Goal: Complete application form: Complete application form

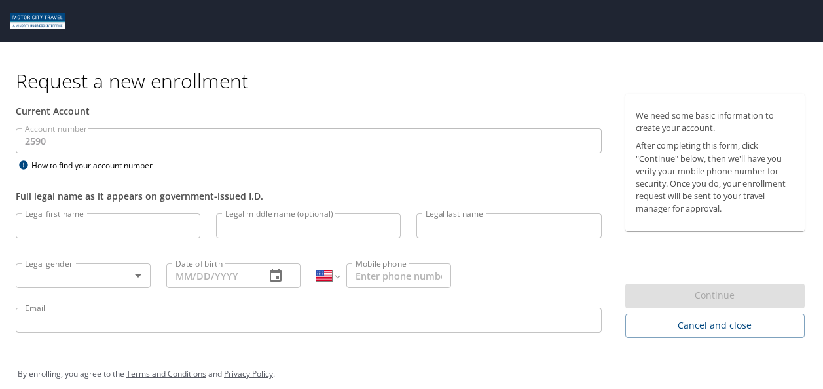
select select "US"
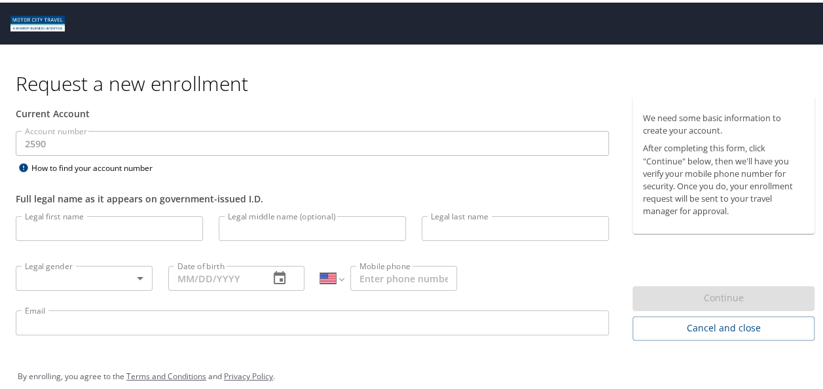
click at [61, 227] on input "Legal first name" at bounding box center [109, 225] width 187 height 25
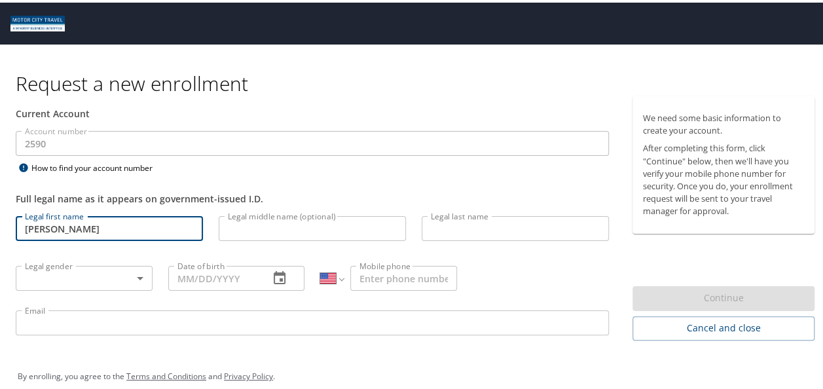
type input "[PERSON_NAME]"
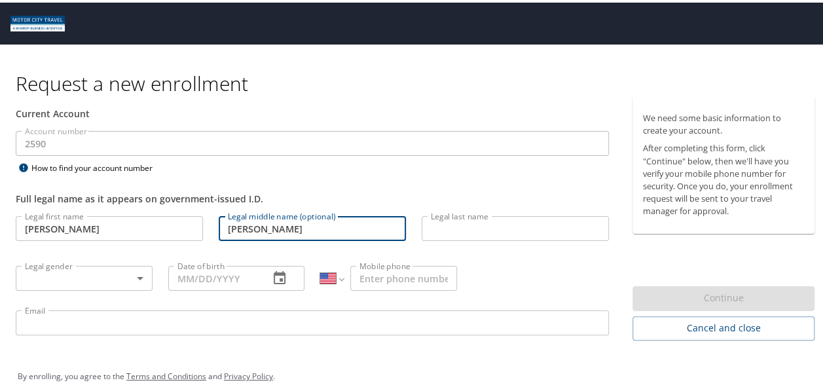
type input "[PERSON_NAME]"
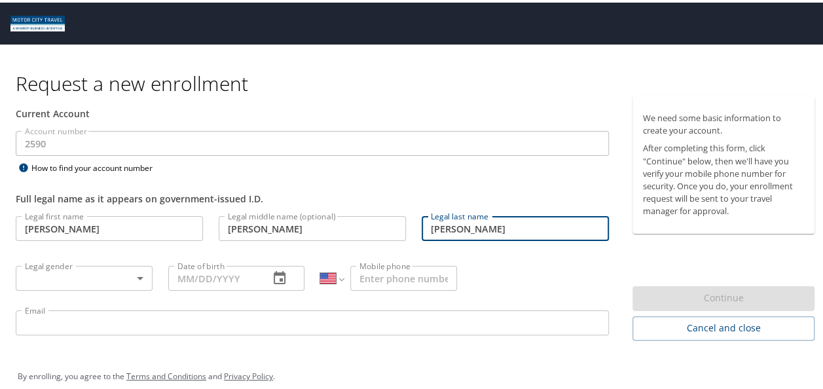
type input "[PERSON_NAME]"
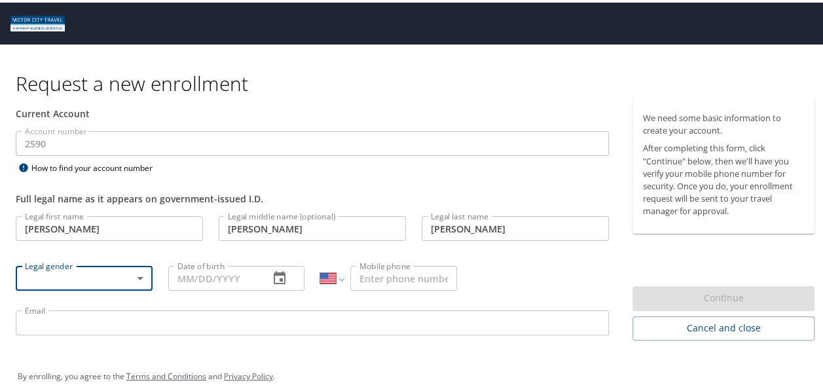
click at [132, 269] on body "Request a new enrollment Current Account Account number 2590 Account number How…" at bounding box center [416, 194] width 833 height 389
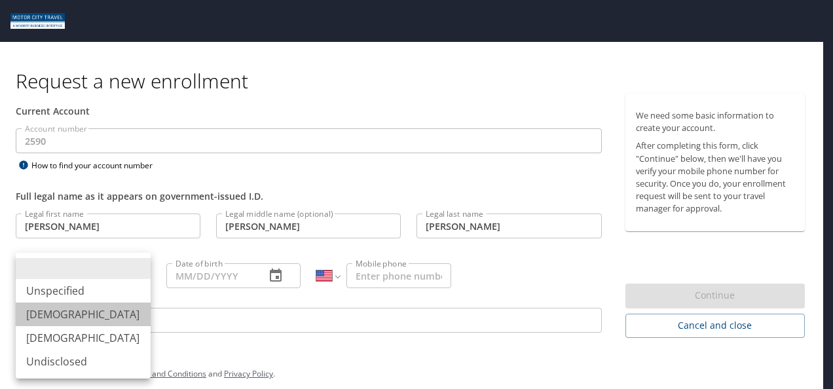
click at [58, 317] on li "[DEMOGRAPHIC_DATA]" at bounding box center [83, 315] width 135 height 24
type input "[DEMOGRAPHIC_DATA]"
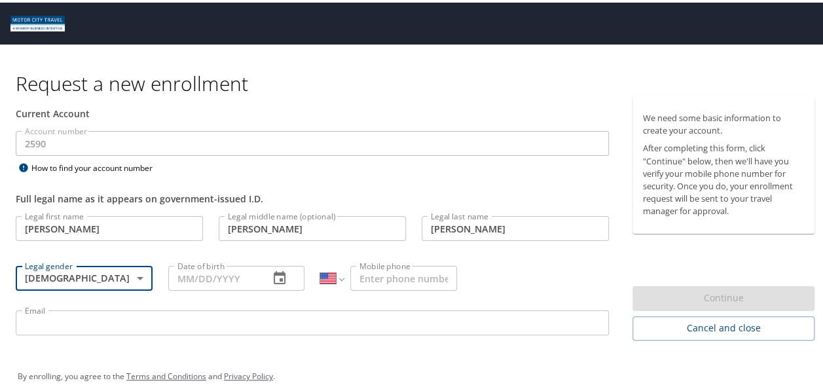
click at [216, 282] on input "Date of birth" at bounding box center [213, 275] width 91 height 25
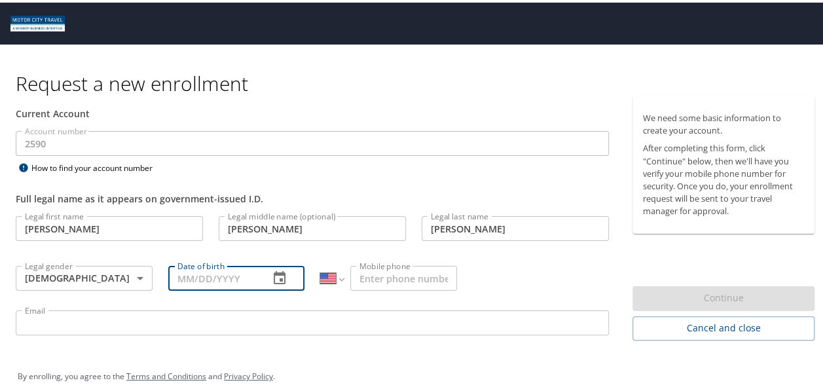
click at [276, 272] on icon "button" at bounding box center [280, 274] width 12 height 13
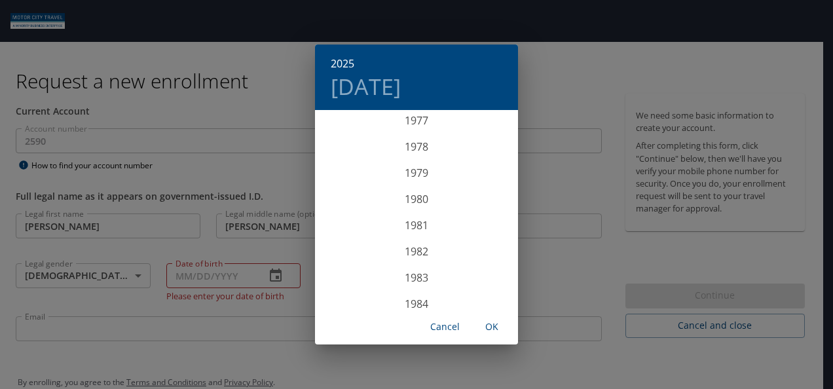
scroll to position [2062, 0]
click at [418, 286] on div "1984" at bounding box center [416, 289] width 203 height 26
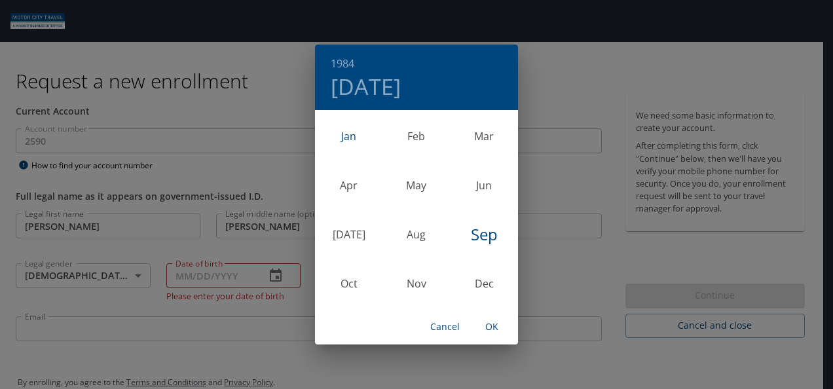
click at [349, 134] on div "Jan" at bounding box center [348, 136] width 67 height 49
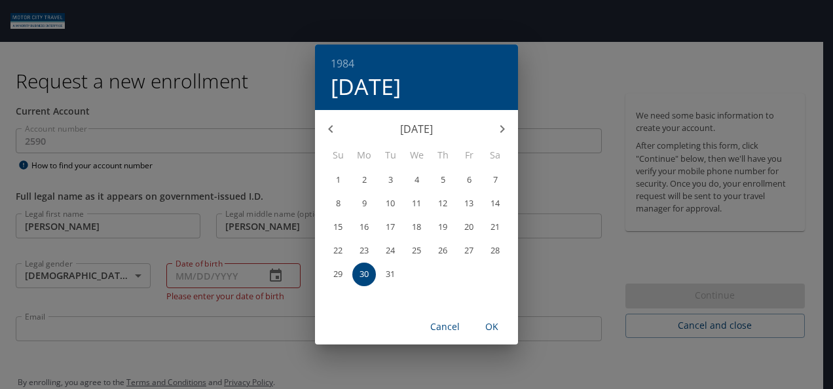
click at [441, 244] on button "26" at bounding box center [443, 251] width 24 height 24
click at [489, 323] on span "OK" at bounding box center [491, 327] width 31 height 16
type input "[DATE]"
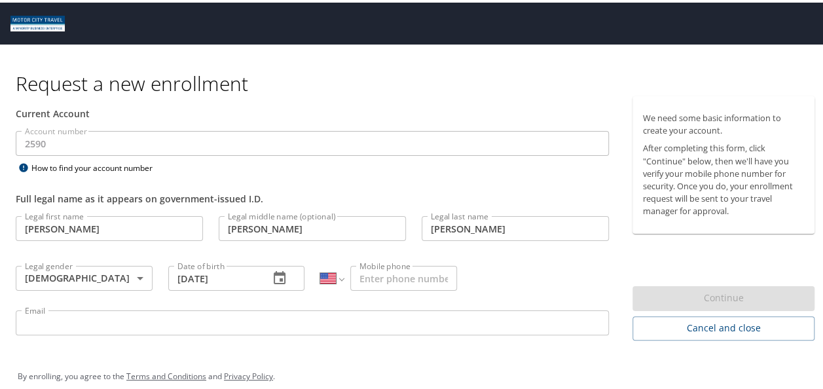
click at [367, 278] on input "Mobile phone" at bounding box center [403, 275] width 107 height 25
type input "(564) 179-1623"
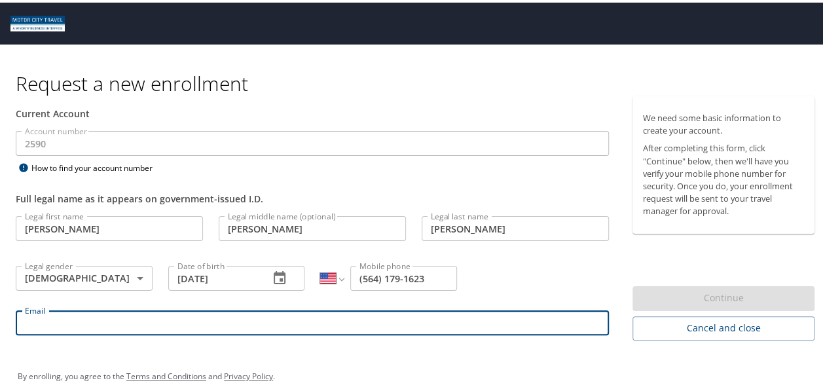
click at [228, 316] on input "Email" at bounding box center [312, 320] width 593 height 25
type input "[EMAIL_ADDRESS][DOMAIN_NAME]"
select select "MX"
type input "56 4179 1623"
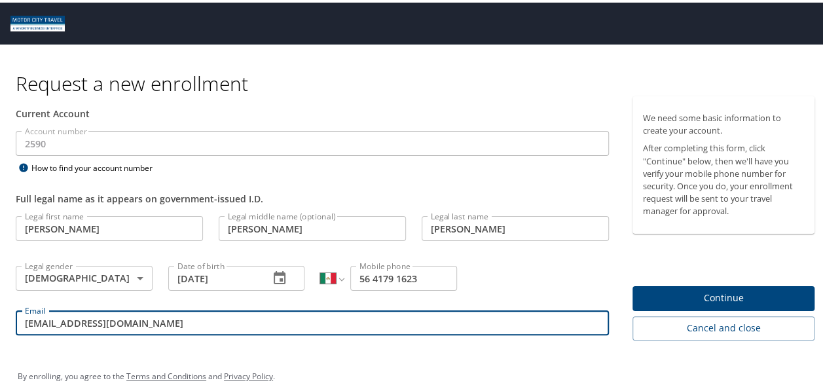
drag, startPoint x: 115, startPoint y: 318, endPoint x: 7, endPoint y: 322, distance: 108.1
click at [7, 322] on div "Current Account Account number 2590 Account number How to find your account num…" at bounding box center [312, 219] width 625 height 251
type input "m"
type input "[EMAIL_ADDRESS][DOMAIN_NAME]"
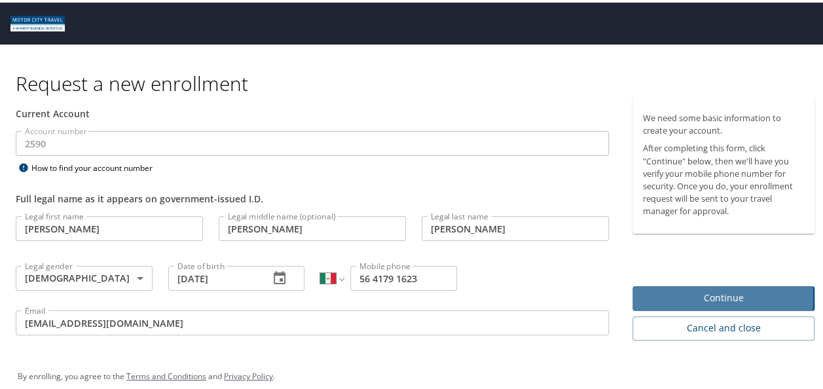
click at [674, 295] on span "Continue" at bounding box center [723, 295] width 161 height 16
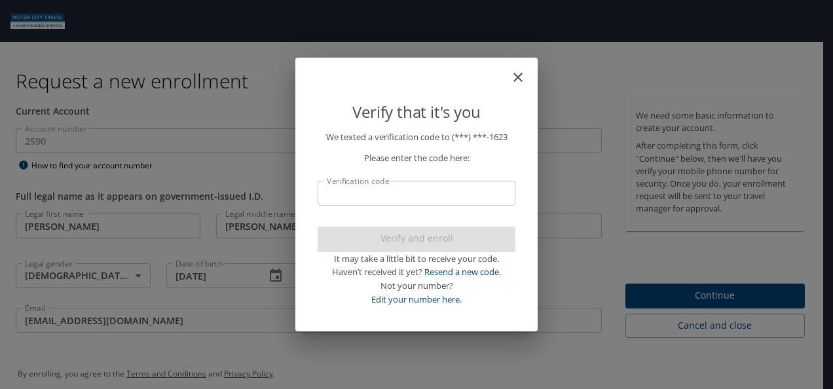
click at [411, 200] on input "Verification code" at bounding box center [417, 193] width 198 height 25
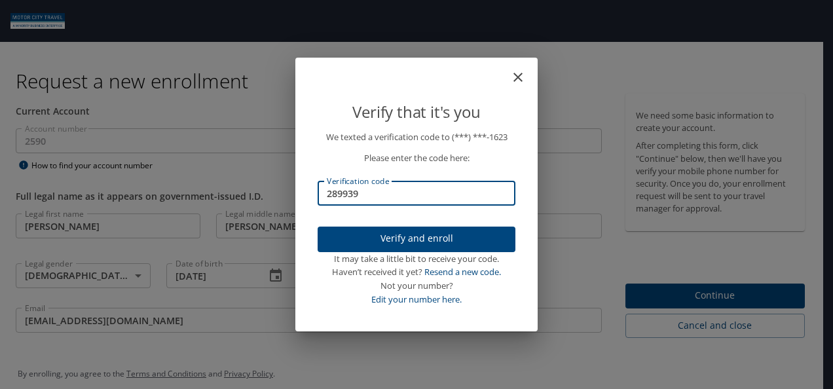
type input "289939"
click at [404, 238] on span "Verify and enroll" at bounding box center [416, 239] width 177 height 16
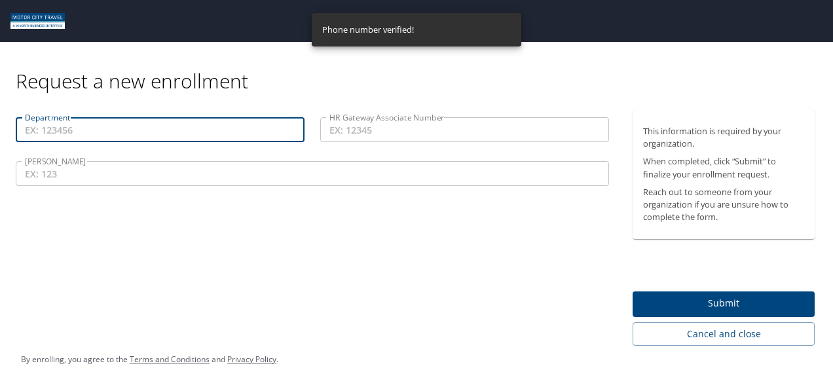
click at [227, 128] on input "Department" at bounding box center [160, 129] width 289 height 25
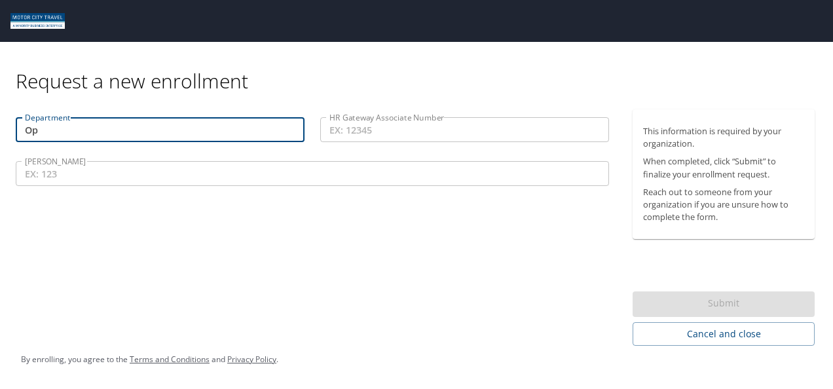
type input "O"
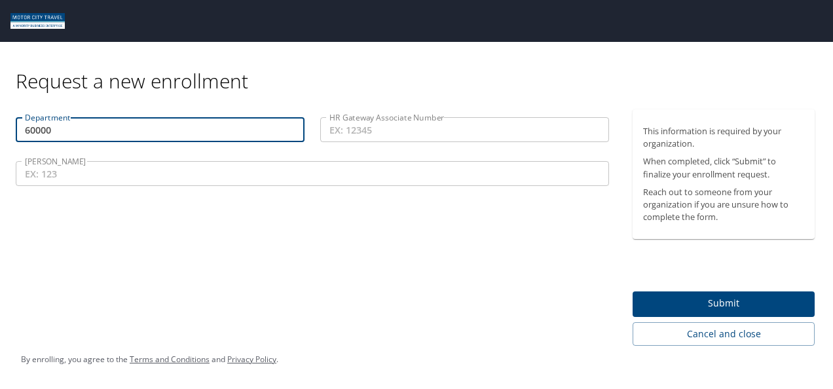
type input "60000"
click at [355, 132] on input "HR Gateway Associate Number" at bounding box center [464, 129] width 289 height 25
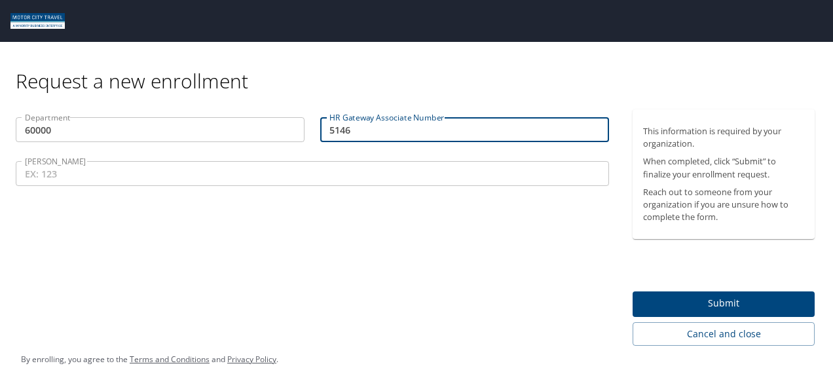
type input "5146"
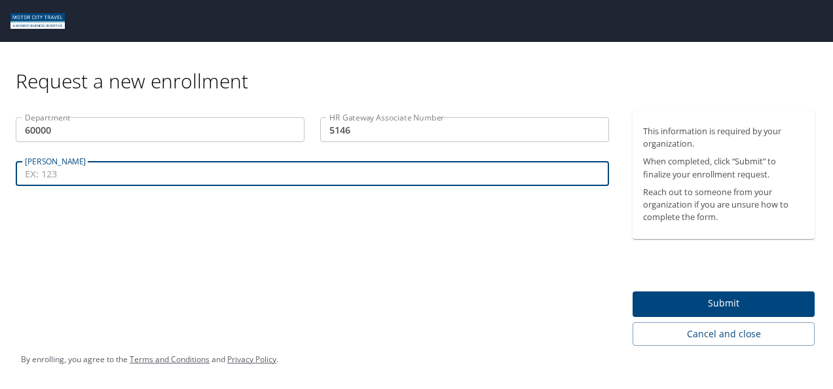
click at [109, 168] on input "[PERSON_NAME]" at bounding box center [312, 173] width 593 height 25
type input "730"
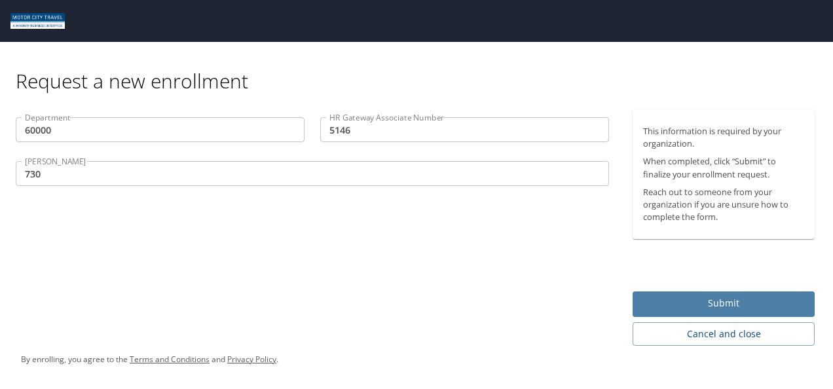
click at [676, 314] on button "Submit" at bounding box center [724, 304] width 182 height 26
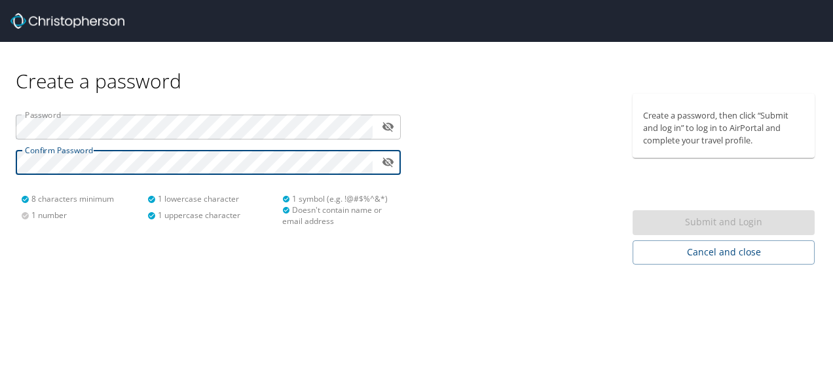
click at [542, 192] on div at bounding box center [520, 179] width 208 height 171
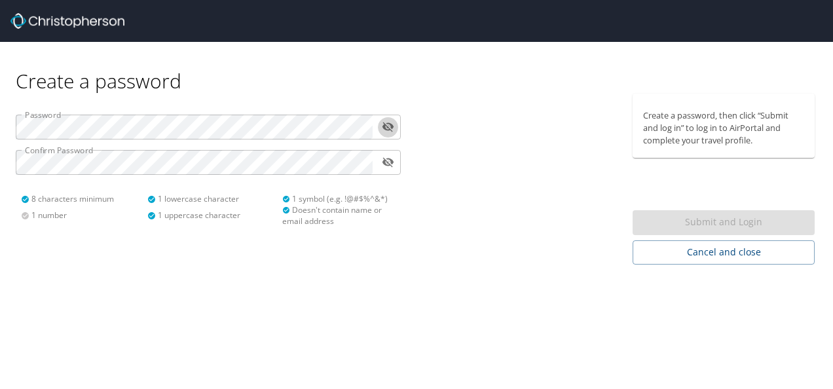
click at [389, 128] on icon "toggle password visibility" at bounding box center [388, 127] width 12 height 10
click at [389, 128] on icon "toggle password visibility" at bounding box center [388, 126] width 12 height 12
click at [682, 217] on div "Submit and Login" at bounding box center [724, 223] width 182 height 26
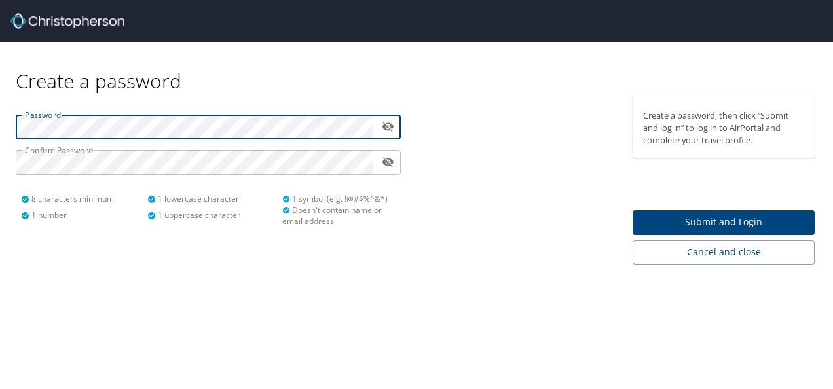
click at [386, 126] on icon "toggle password visibility" at bounding box center [388, 127] width 12 height 10
click at [386, 126] on icon "toggle password visibility" at bounding box center [388, 126] width 12 height 12
click at [7, 120] on div "Password ​ Confirm Password ​ 8 characters minimum 1 number 1 lowercase charact…" at bounding box center [208, 179] width 416 height 171
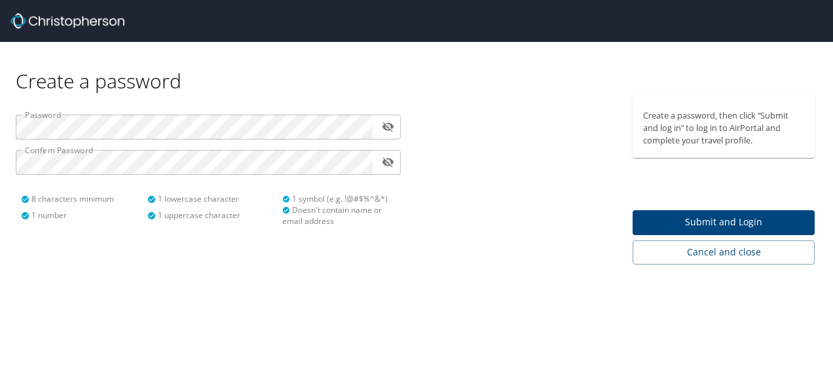
click at [7, 120] on div "Password ​ Confirm Password ​ 8 characters minimum 1 number 1 lowercase charact…" at bounding box center [208, 179] width 416 height 171
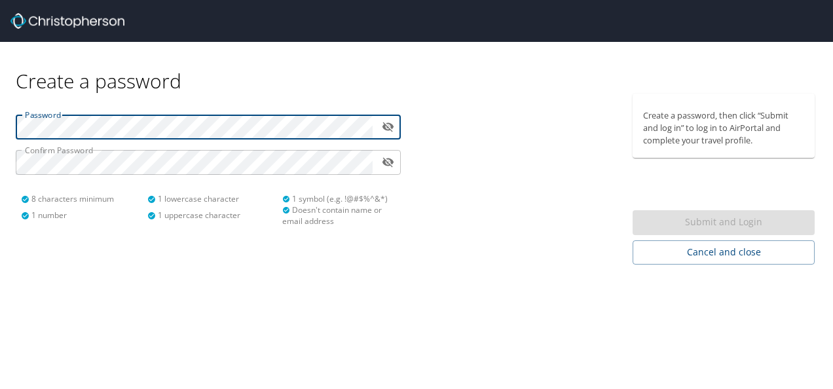
click at [0, 120] on html "Create a password Password ​ Confirm Password ​ 8 characters minimum 1 number 1…" at bounding box center [416, 194] width 833 height 389
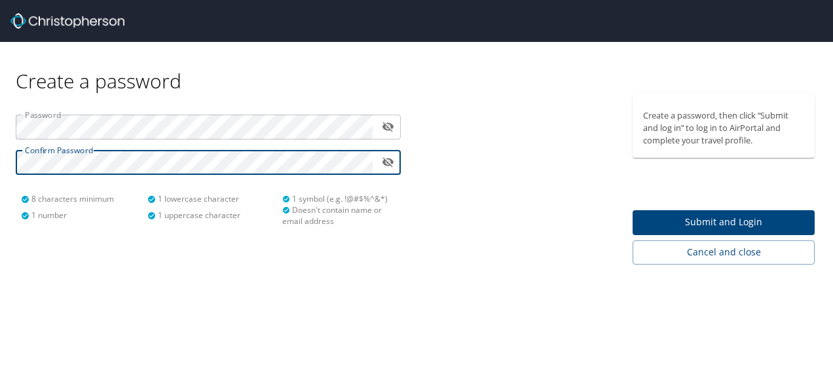
click at [665, 218] on span "Submit and Login" at bounding box center [723, 222] width 161 height 16
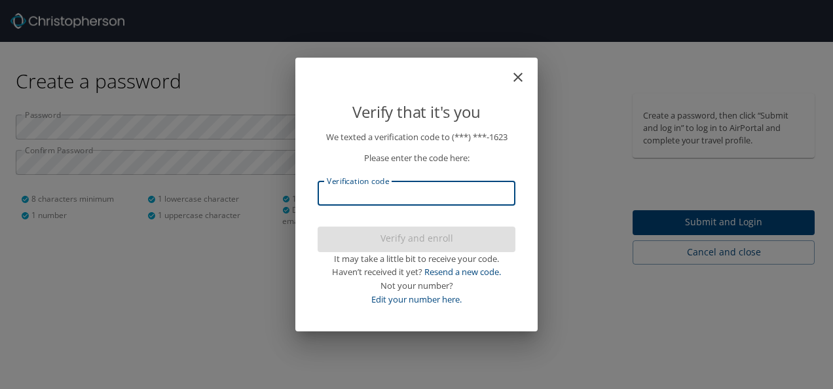
click at [420, 193] on input "Verification code" at bounding box center [417, 193] width 198 height 25
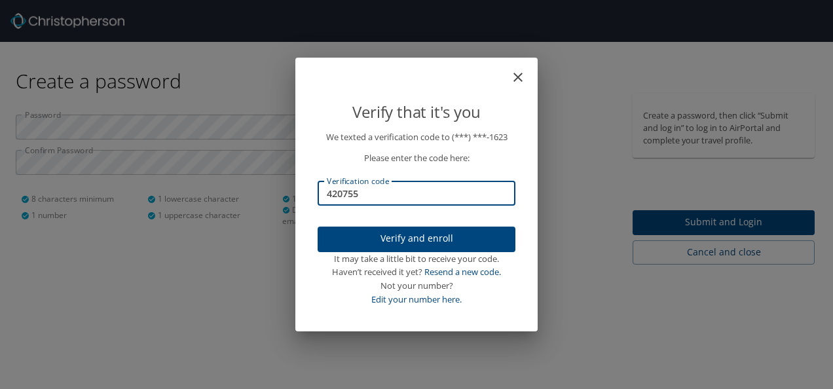
type input "420755"
click at [423, 242] on span "Verify and enroll" at bounding box center [416, 239] width 177 height 16
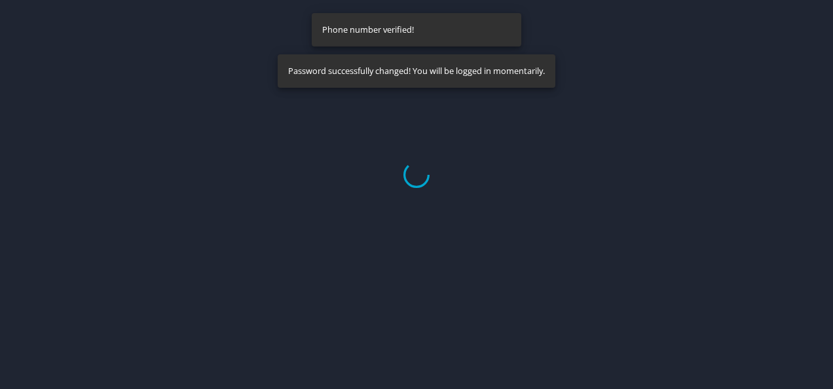
select select "US"
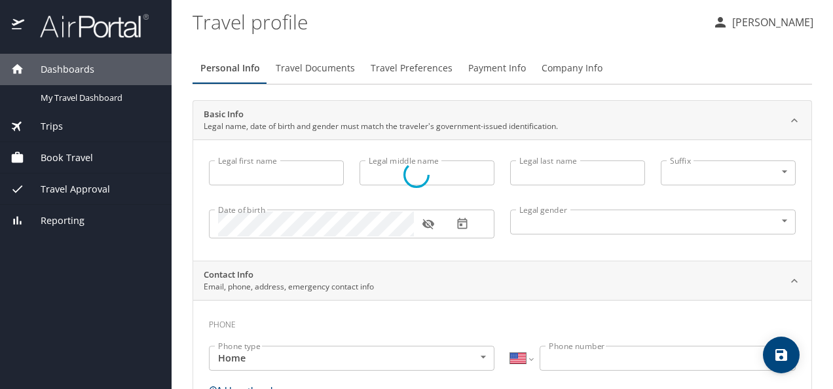
type input "[PERSON_NAME]"
type input "[DEMOGRAPHIC_DATA]"
select select "MX"
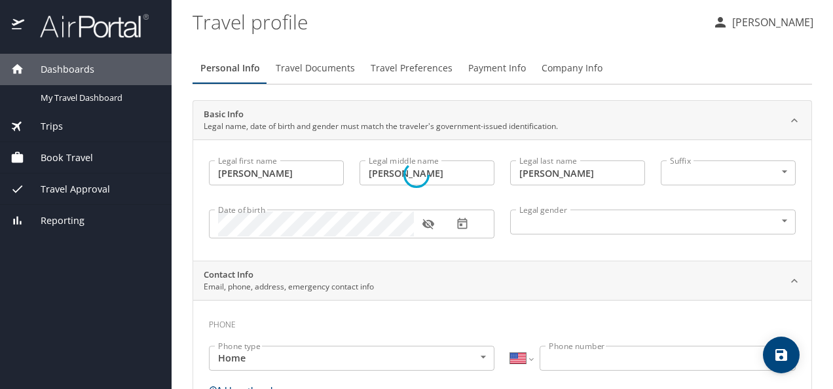
select select "MX"
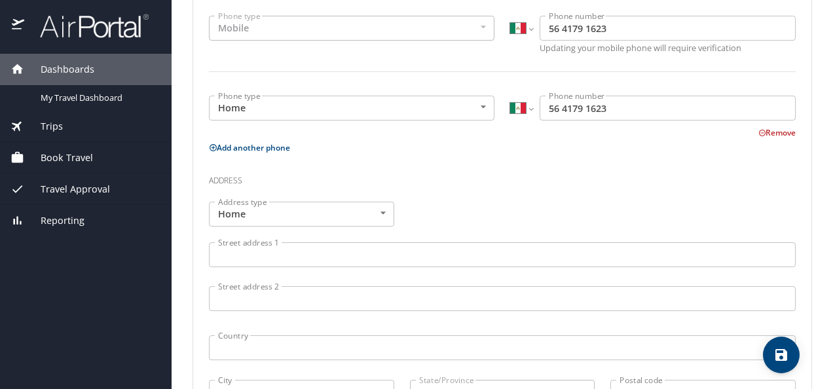
scroll to position [331, 0]
click at [286, 258] on input "Street address 1" at bounding box center [502, 254] width 587 height 25
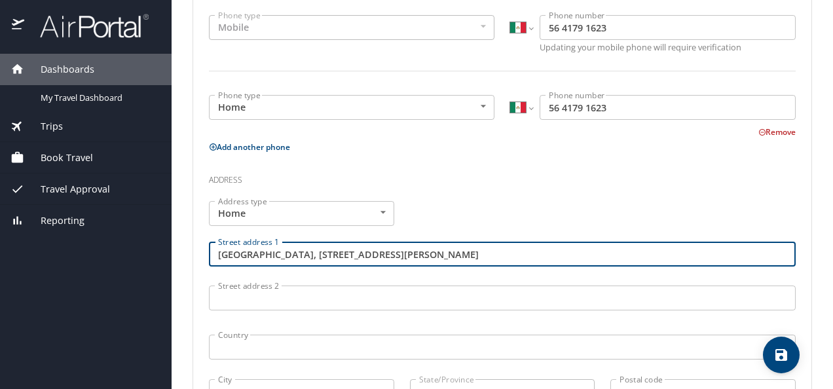
drag, startPoint x: 268, startPoint y: 253, endPoint x: 401, endPoint y: 253, distance: 132.9
click at [401, 253] on input "La Presita, Avenida de las torres #8" at bounding box center [502, 254] width 587 height 25
type input "La Presita, Avenida de las torres #8"
click at [250, 347] on input "text" at bounding box center [483, 347] width 540 height 17
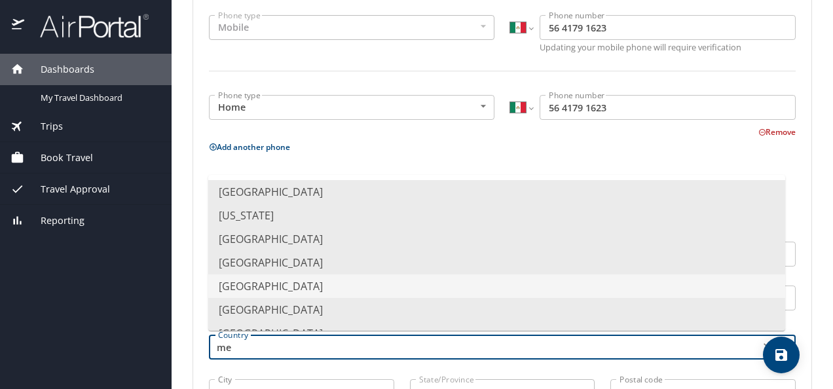
click at [248, 286] on li "[GEOGRAPHIC_DATA]" at bounding box center [496, 286] width 577 height 24
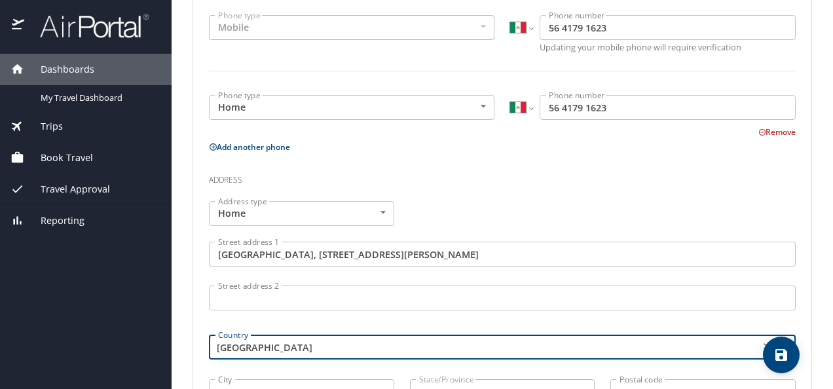
type input "[GEOGRAPHIC_DATA]"
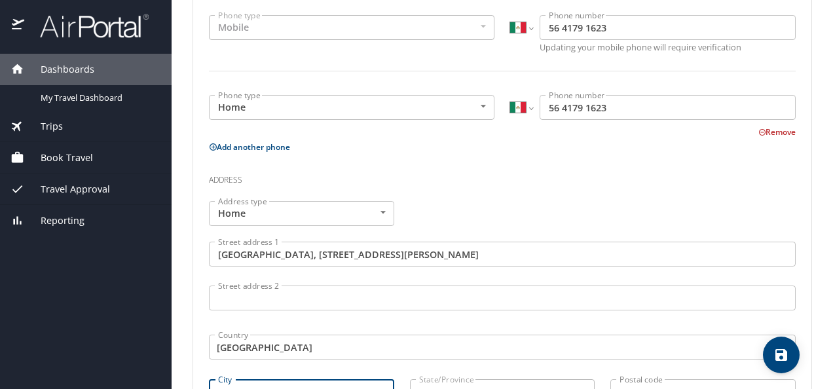
click at [303, 379] on input "City" at bounding box center [301, 391] width 185 height 25
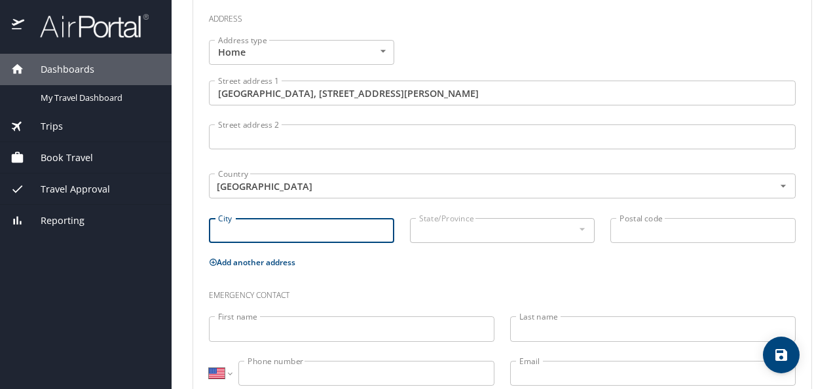
scroll to position [502, 0]
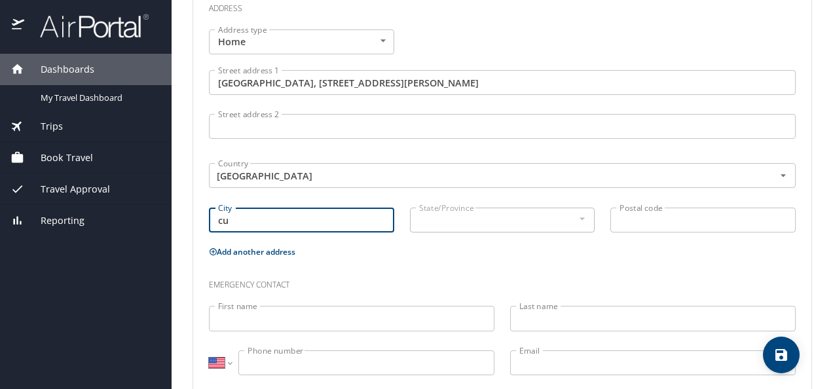
type input "c"
type input "C"
type input "Estado de Mexico"
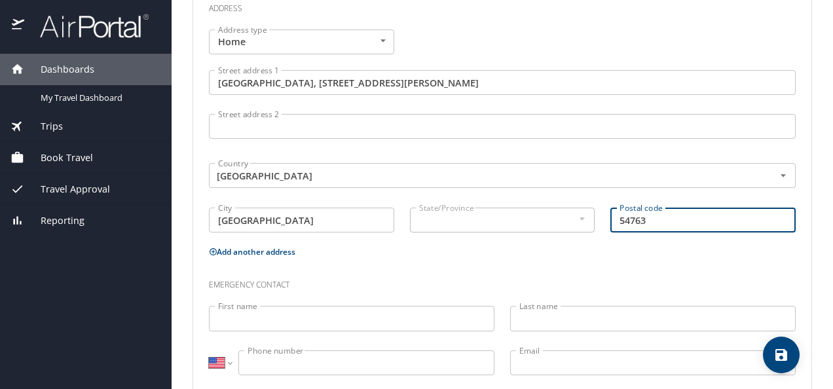
scroll to position [529, 0]
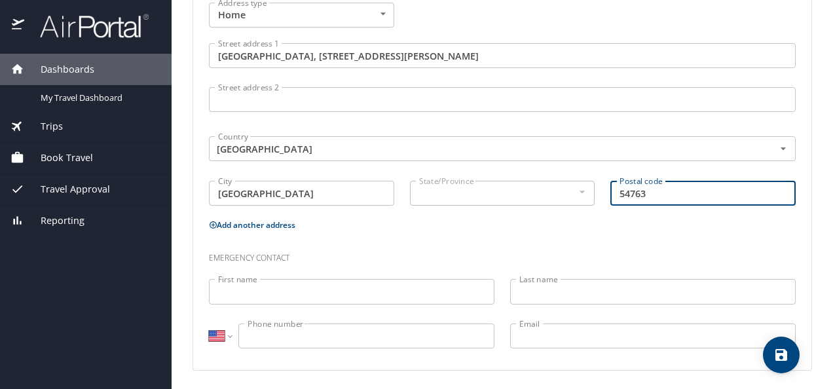
type input "54763"
click at [320, 295] on input "First name" at bounding box center [352, 291] width 286 height 25
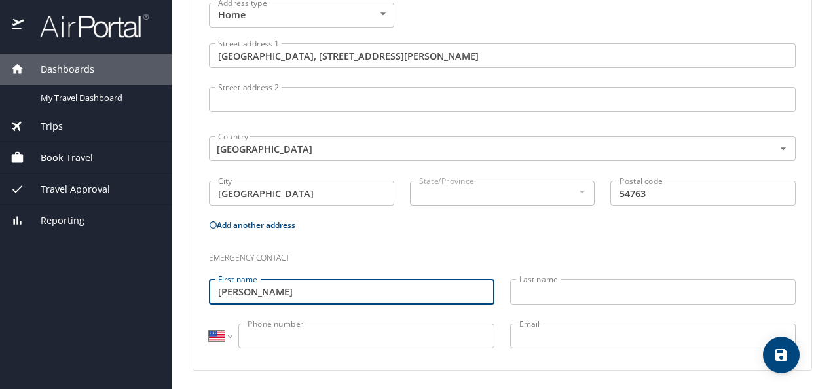
type input "Alejandra"
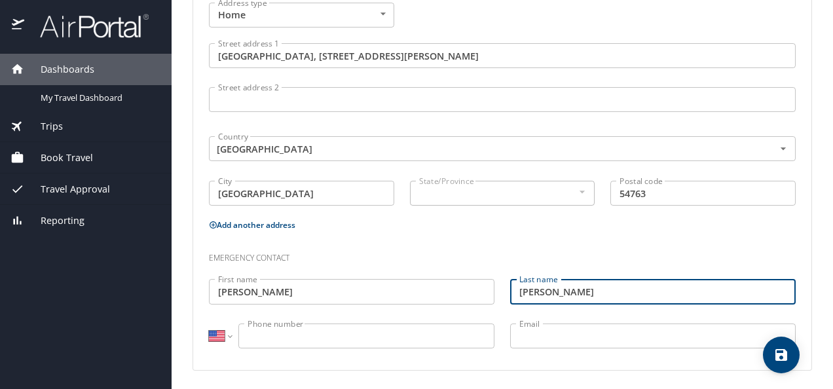
type input "Zazueta"
click at [286, 337] on input "Phone number" at bounding box center [366, 335] width 256 height 25
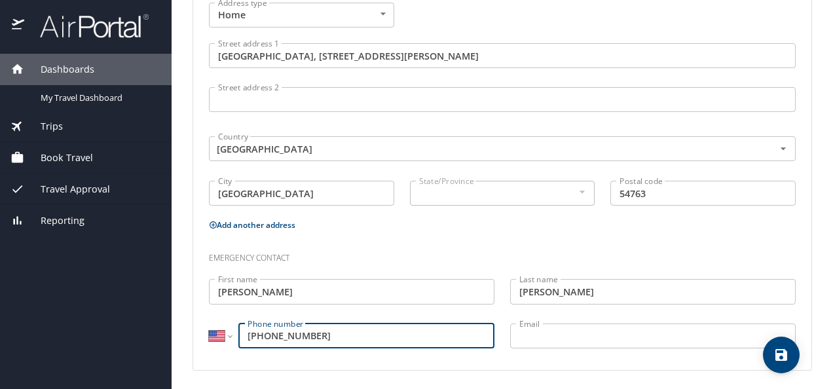
type input "(220) 514-3150"
click at [544, 333] on input "Email" at bounding box center [653, 335] width 286 height 25
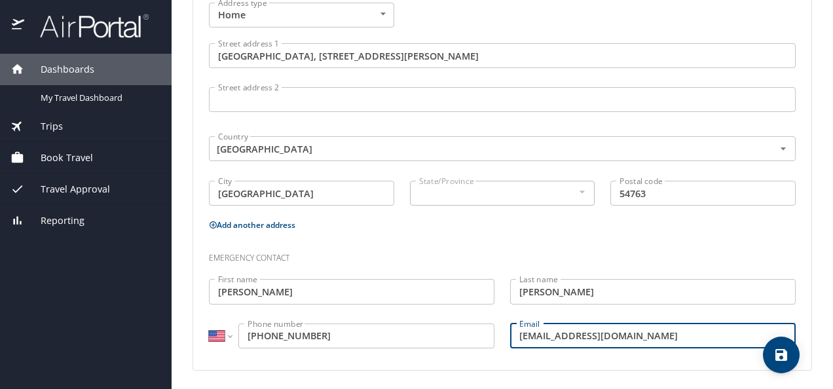
type input "hannyta_14@hotmail.com"
click at [782, 356] on icon "save" at bounding box center [781, 355] width 16 height 16
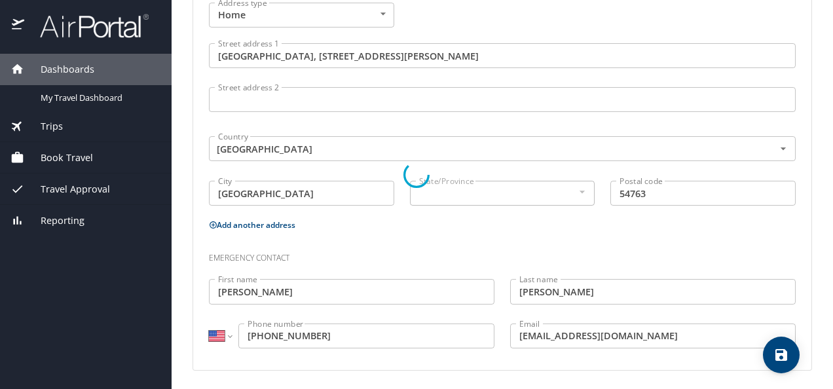
select select "MX"
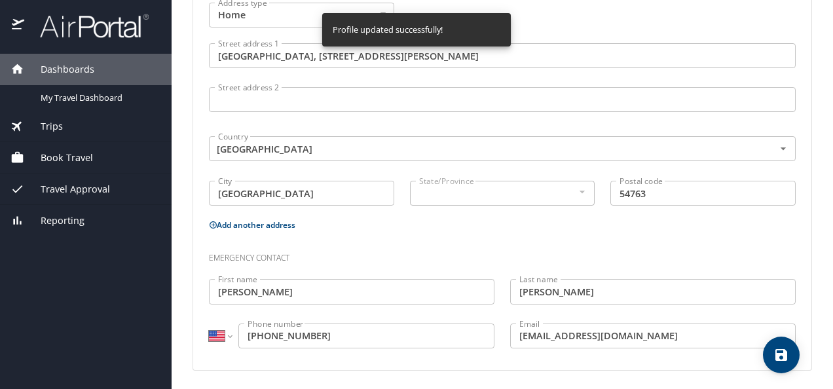
select select "MX"
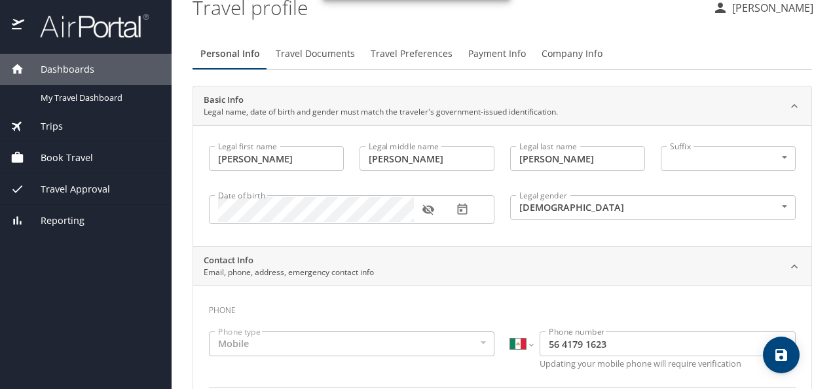
scroll to position [0, 0]
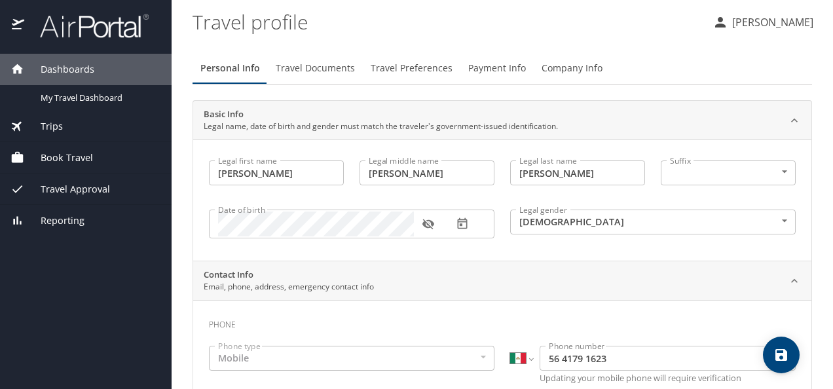
click at [306, 67] on span "Travel Documents" at bounding box center [315, 68] width 79 height 16
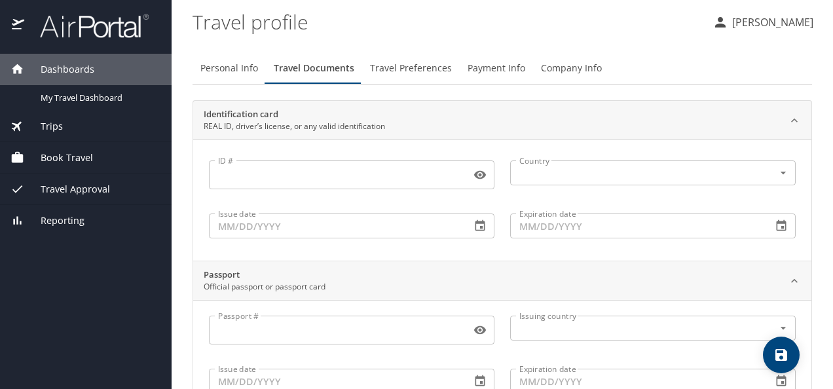
click at [785, 362] on icon "save" at bounding box center [781, 355] width 16 height 16
click at [406, 173] on input "ID #" at bounding box center [337, 174] width 257 height 25
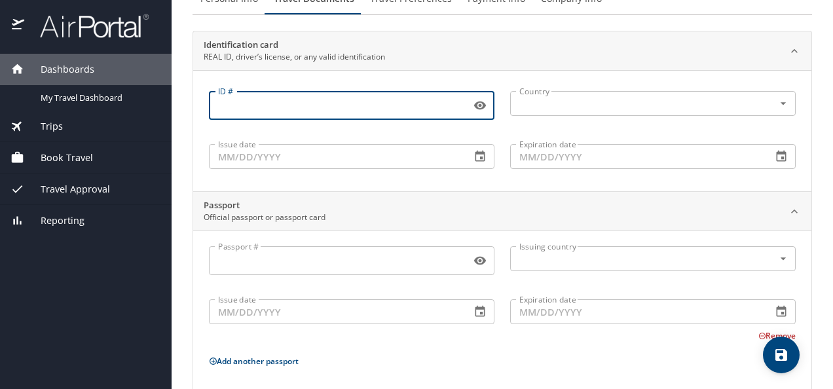
scroll to position [72, 0]
